Goal: Information Seeking & Learning: Learn about a topic

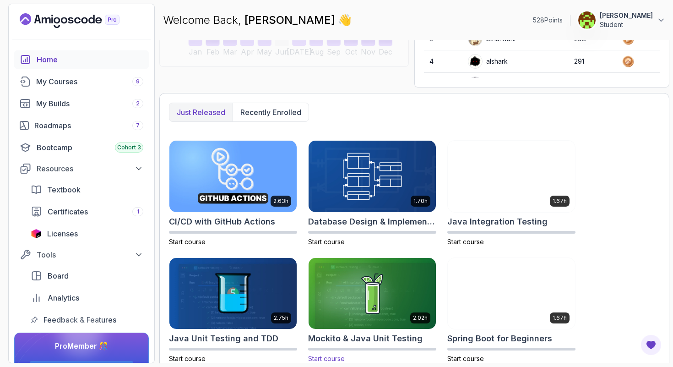
scroll to position [181, 0]
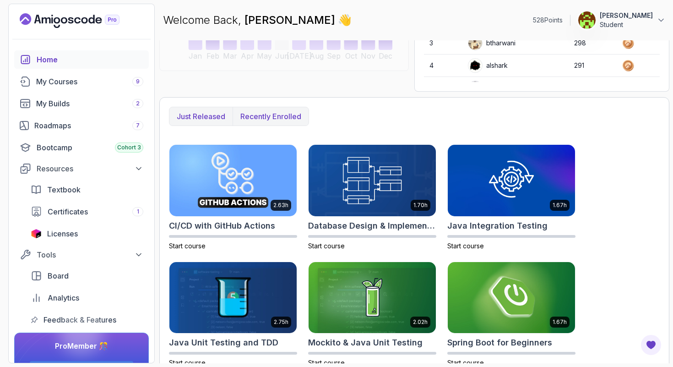
click at [272, 113] on p "Recently enrolled" at bounding box center [270, 116] width 61 height 11
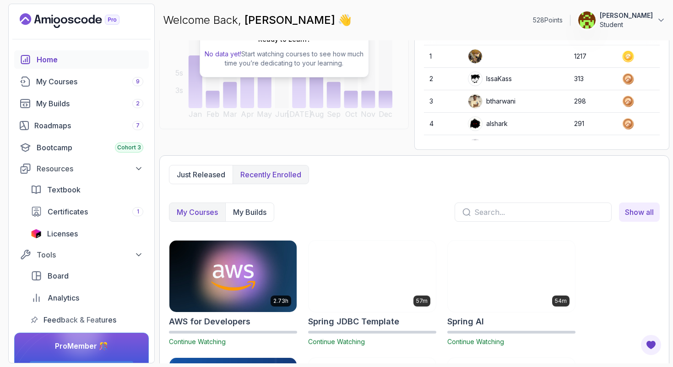
scroll to position [105, 0]
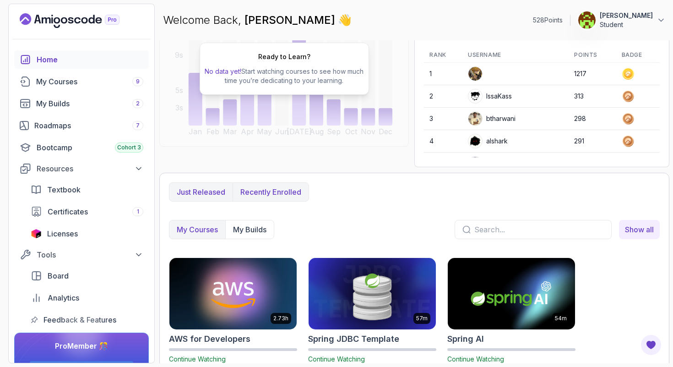
click at [207, 198] on button "Just released" at bounding box center [200, 192] width 63 height 18
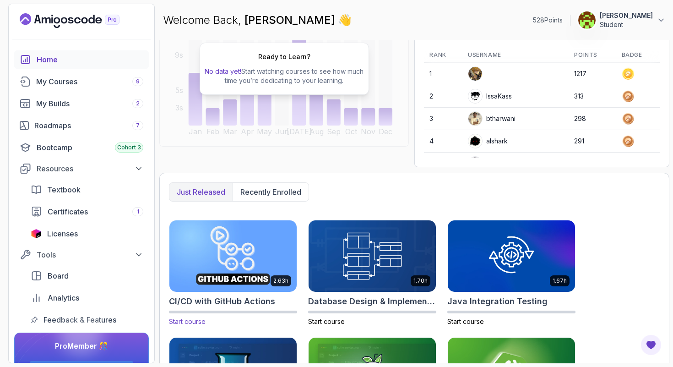
click at [217, 253] on img at bounding box center [233, 255] width 134 height 75
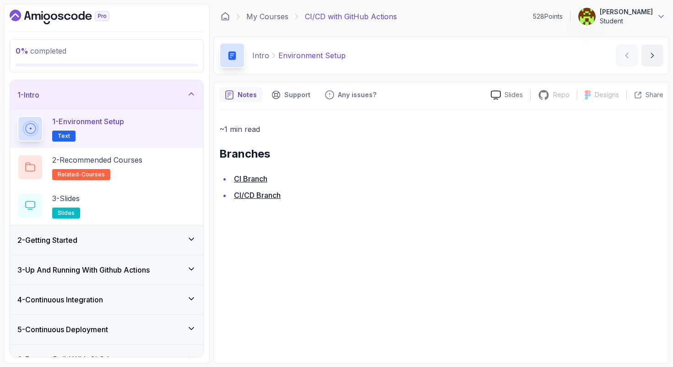
click at [157, 235] on div "2 - Getting Started" at bounding box center [106, 239] width 179 height 11
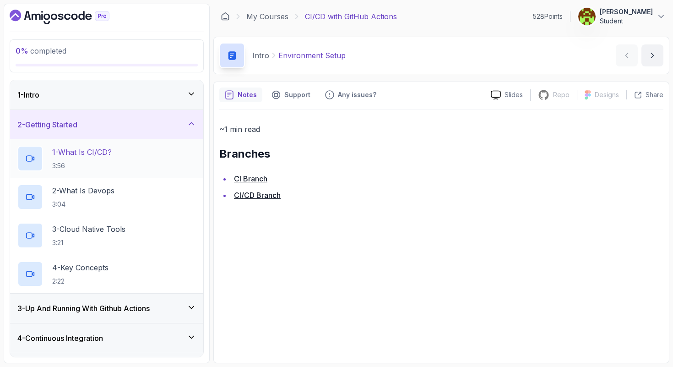
click at [180, 158] on div "1 - What Is CI/CD? 3:56" at bounding box center [106, 159] width 179 height 26
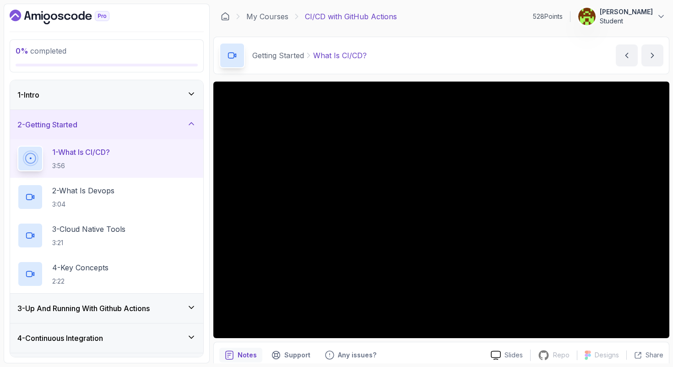
click at [54, 17] on icon "Dashboard" at bounding box center [60, 17] width 100 height 15
